Goal: Information Seeking & Learning: Learn about a topic

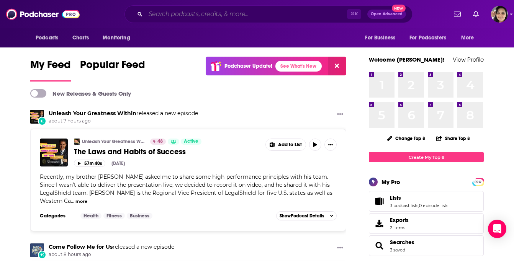
click at [221, 11] on input "Search podcasts, credits, & more..." at bounding box center [247, 14] width 202 height 12
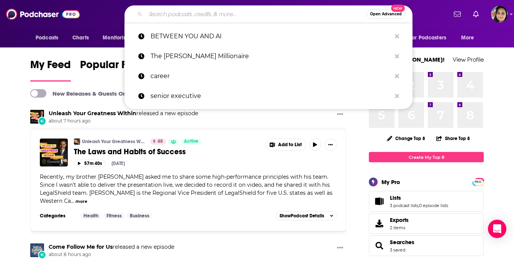
paste input "The [PERSON_NAME] Millionaire"
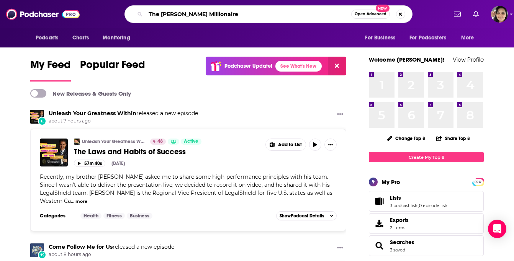
type input "The [PERSON_NAME] Millionaire"
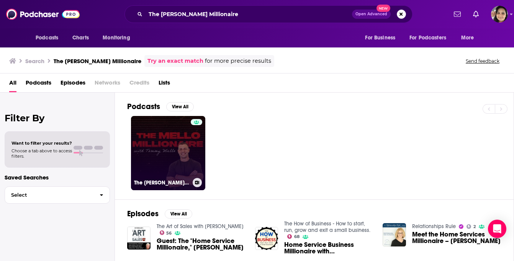
click at [187, 145] on link "The [PERSON_NAME] Millionaire with [PERSON_NAME]" at bounding box center [168, 153] width 74 height 74
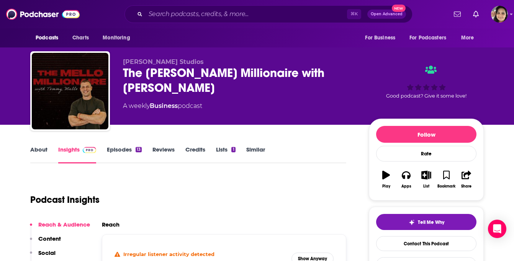
scroll to position [98, 0]
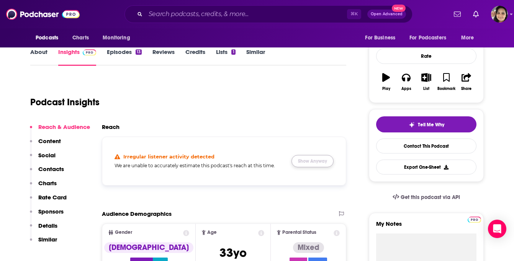
click at [312, 161] on button "Show Anyway" at bounding box center [313, 161] width 42 height 12
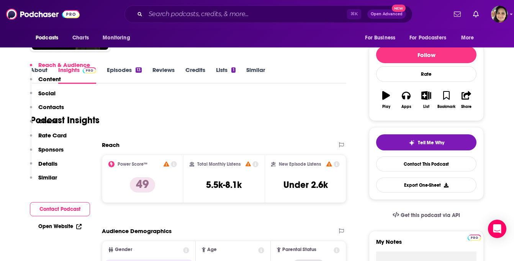
scroll to position [0, 0]
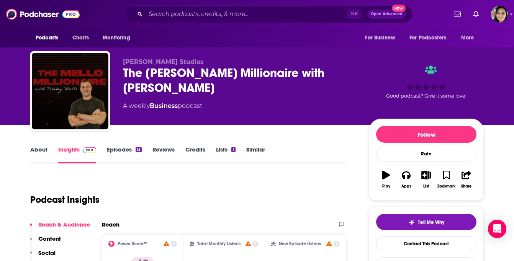
click at [114, 149] on link "Episodes 13" at bounding box center [124, 155] width 35 height 18
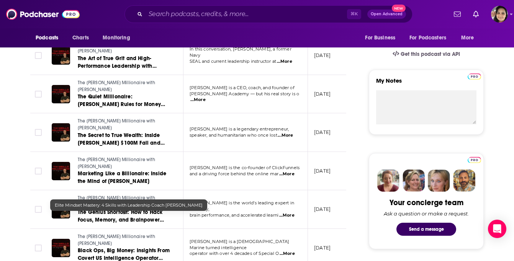
scroll to position [244, 0]
